Goal: Connect with others: Establish contact or relationships with other users

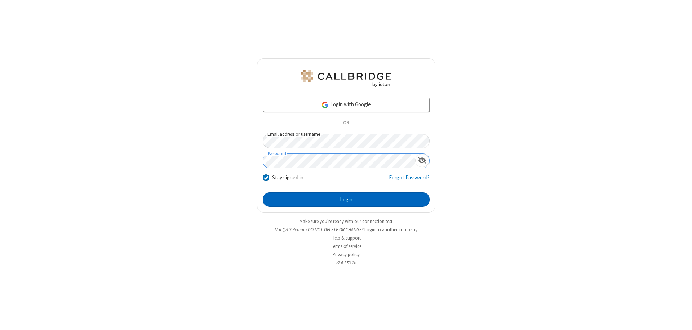
click at [346, 200] on button "Login" at bounding box center [346, 200] width 167 height 14
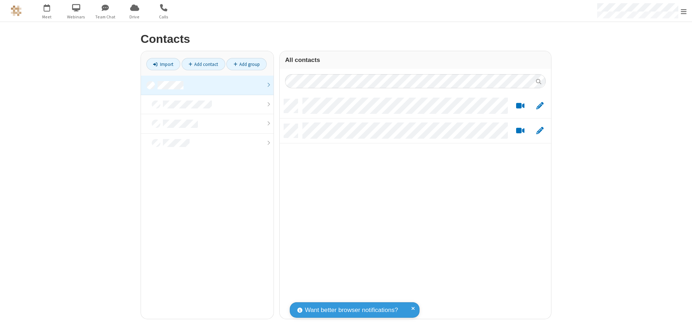
scroll to position [220, 266]
click at [207, 85] on link at bounding box center [207, 85] width 133 height 19
click at [203, 64] on link "Add contact" at bounding box center [204, 64] width 44 height 12
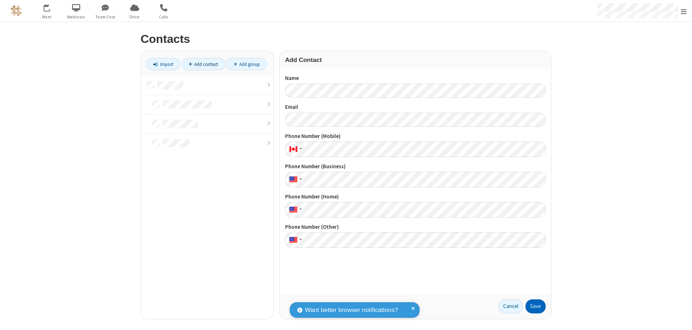
click at [536, 307] on button "Save" at bounding box center [536, 307] width 20 height 14
